Goal: Book appointment/travel/reservation

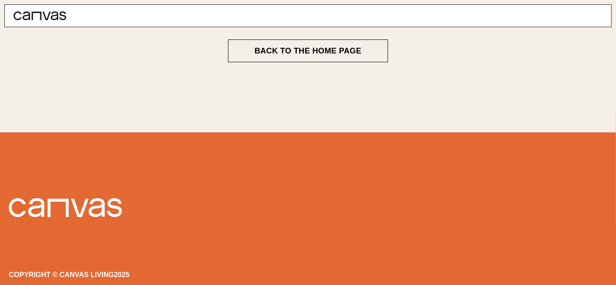
scroll to position [163, 0]
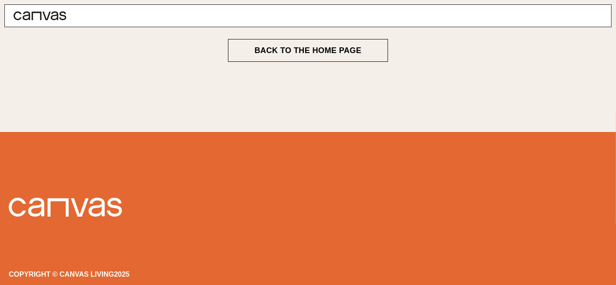
click at [79, 271] on div "Copyright © Canvas Living 2025" at bounding box center [308, 274] width 598 height 7
click at [20, 267] on div "Copyright © Canvas Living 2025" at bounding box center [308, 238] width 598 height 80
click at [21, 267] on div "Copyright © Canvas Living 2025" at bounding box center [308, 238] width 598 height 80
drag, startPoint x: 21, startPoint y: 267, endPoint x: 25, endPoint y: 269, distance: 5.0
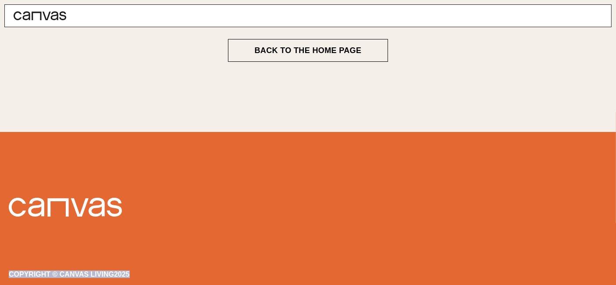
click at [21, 267] on div "Copyright © Canvas Living 2025" at bounding box center [308, 238] width 598 height 80
click at [39, 272] on div "Copyright © Canvas Living 2025" at bounding box center [308, 274] width 598 height 7
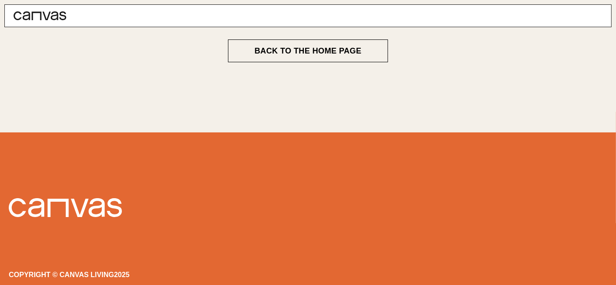
scroll to position [163, 0]
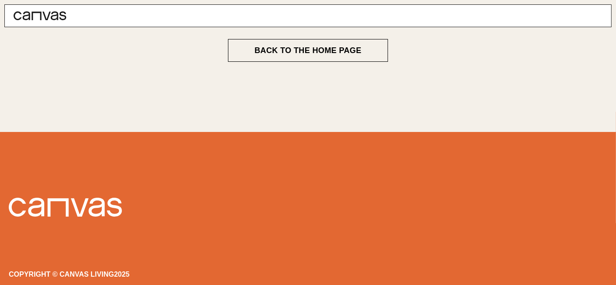
click at [0, 284] on f5595f99-2b50-428b-ad16-d1ce799c40b2 at bounding box center [0, 285] width 0 height 0
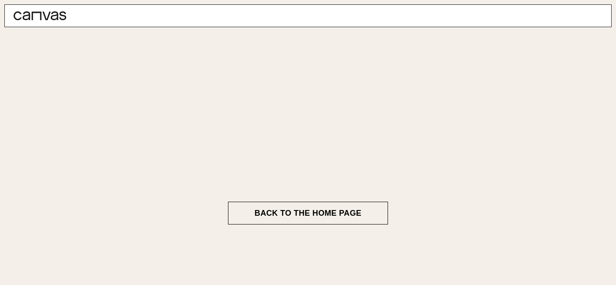
scroll to position [163, 0]
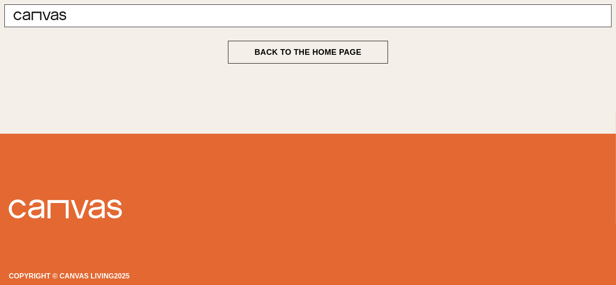
click at [319, 8] on div "Book" at bounding box center [307, 15] width 607 height 23
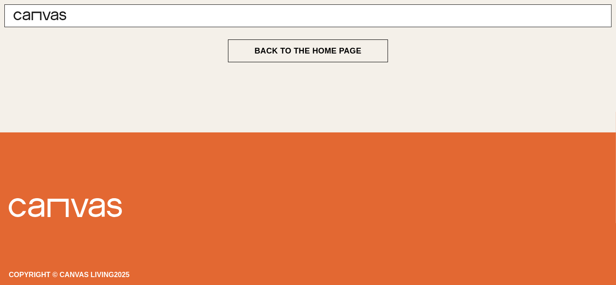
click at [319, 8] on div "Book" at bounding box center [307, 15] width 607 height 23
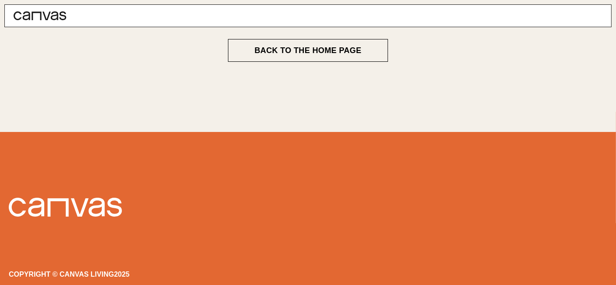
click at [0, 284] on b8ed199f-0f4d-4480-b64e-abbdbcccbcc7 at bounding box center [0, 285] width 0 height 0
click at [32, 25] on link at bounding box center [35, 16] width 61 height 22
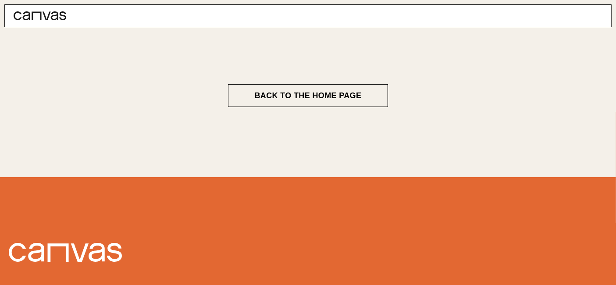
scroll to position [0, 0]
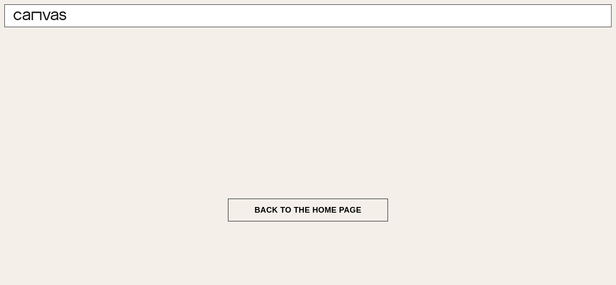
click at [286, 15] on div "Book" at bounding box center [307, 15] width 607 height 23
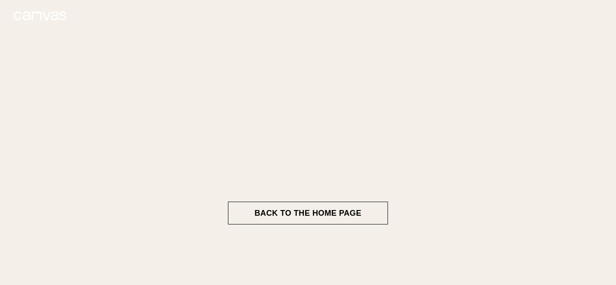
click at [33, 19] on icon at bounding box center [40, 15] width 53 height 9
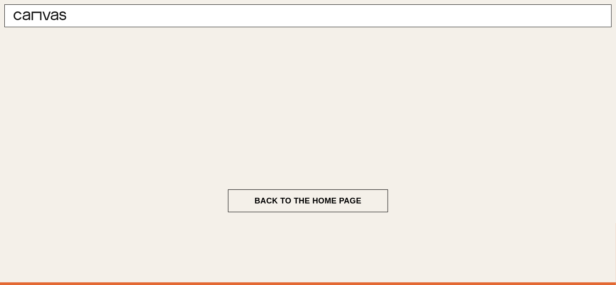
scroll to position [97, 0]
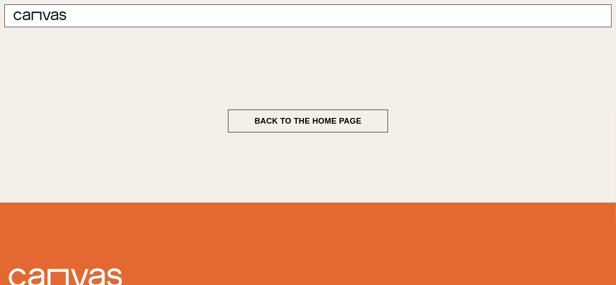
click at [42, 14] on icon at bounding box center [40, 15] width 53 height 9
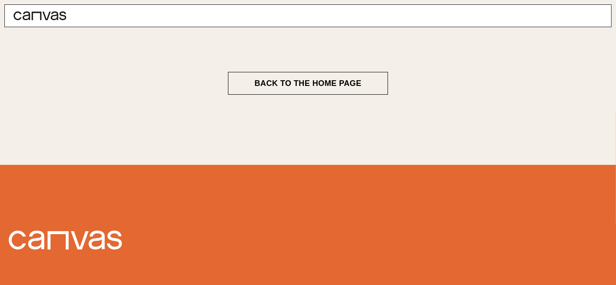
scroll to position [110, 0]
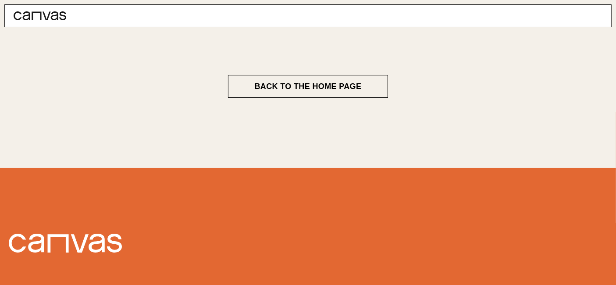
click at [40, 17] on icon at bounding box center [40, 15] width 53 height 9
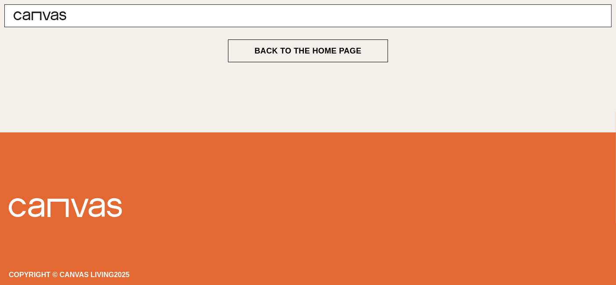
scroll to position [0, 0]
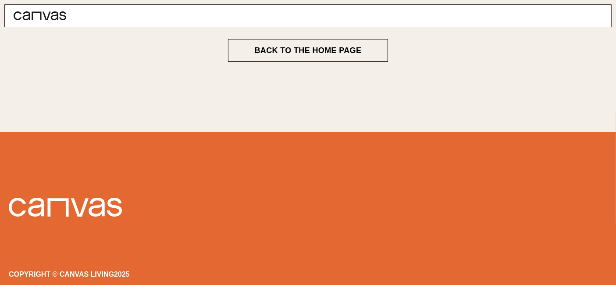
click at [40, 11] on icon at bounding box center [40, 15] width 53 height 9
